Goal: Unclear

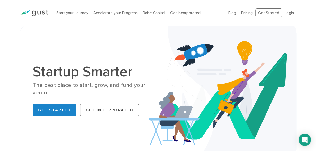
click at [306, 50] on div "Startup Smarter The best place to start, grow, and fund your venture. Get Start…" at bounding box center [158, 92] width 316 height 132
